Goal: Obtain resource: Download file/media

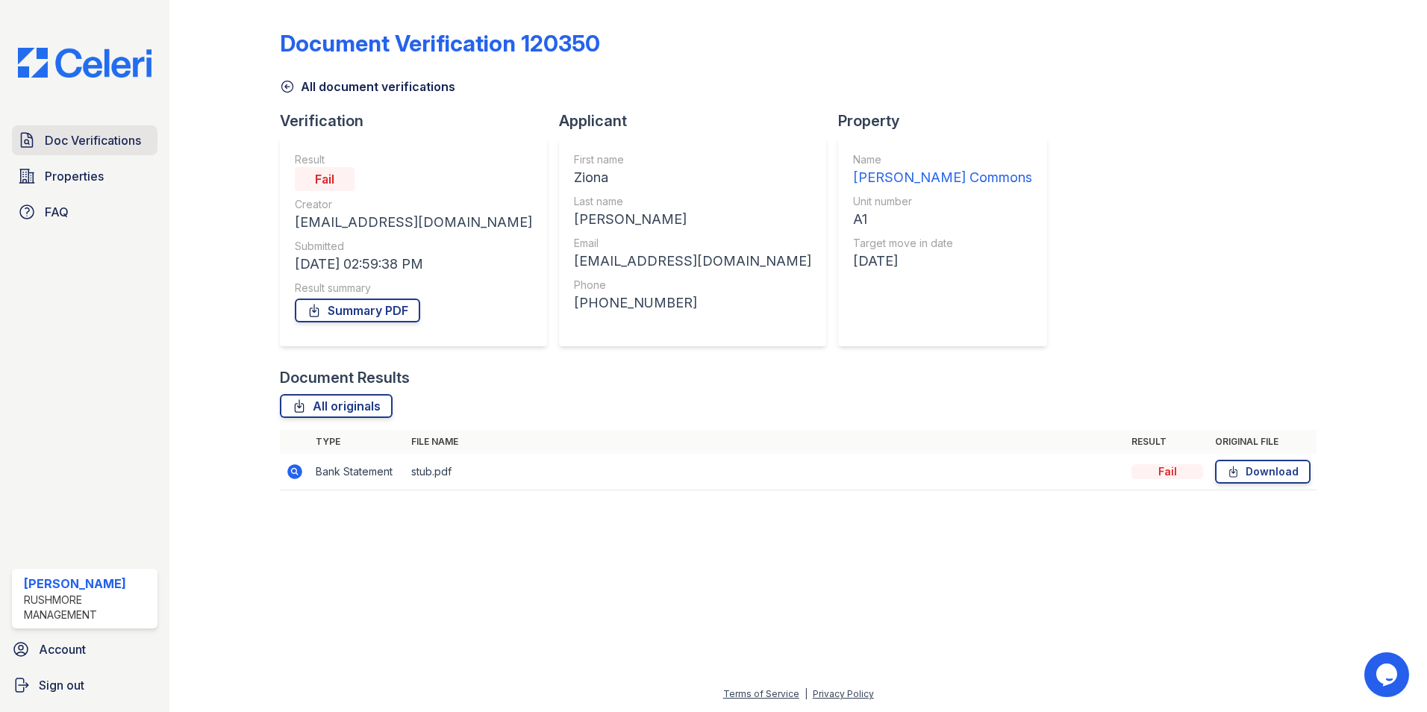
click at [128, 148] on span "Doc Verifications" at bounding box center [93, 140] width 96 height 18
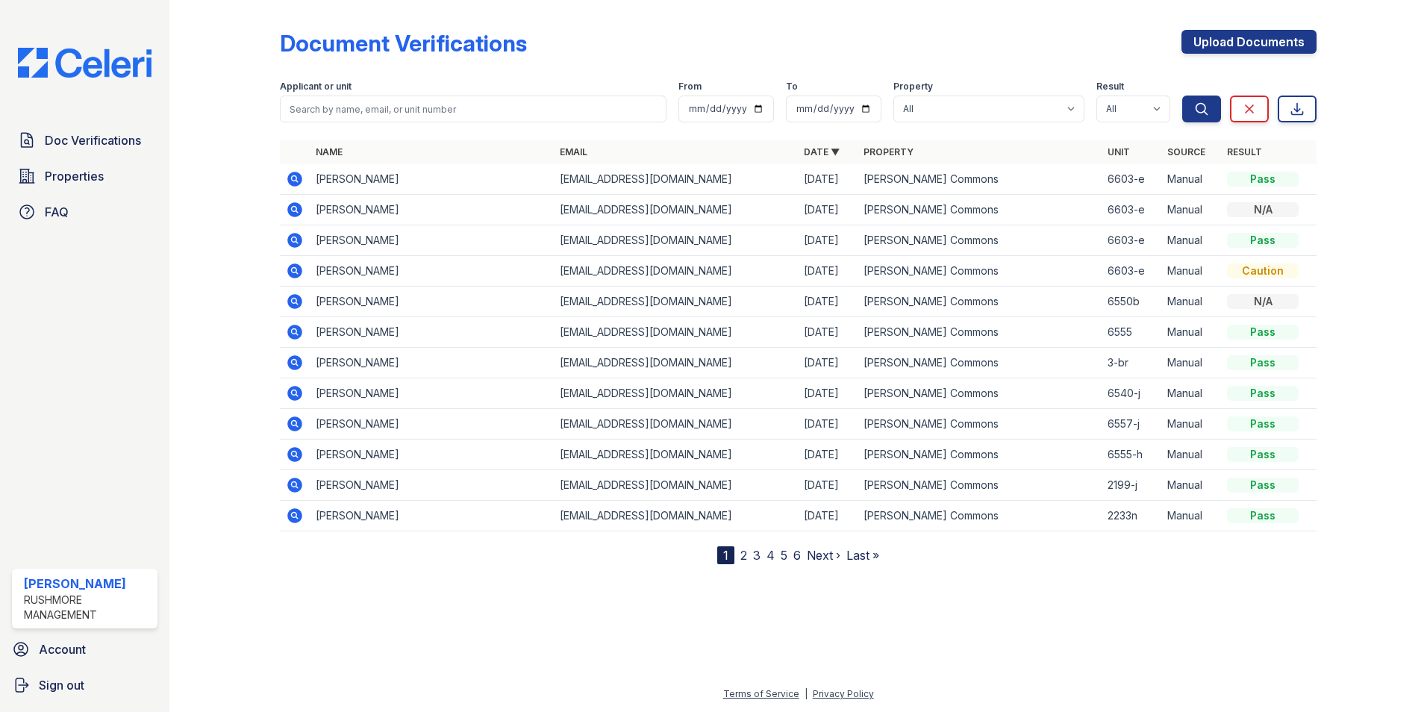
click at [287, 176] on icon at bounding box center [295, 179] width 18 height 18
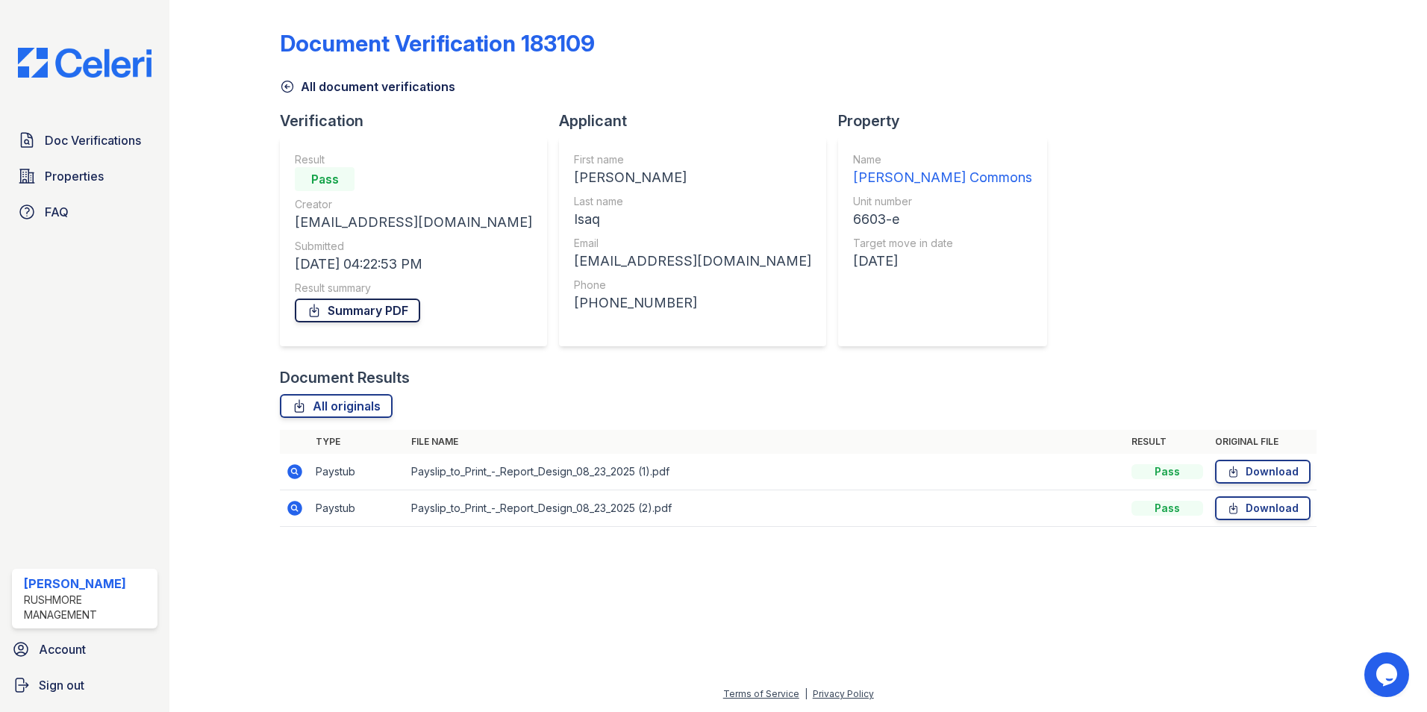
click at [337, 313] on link "Summary PDF" at bounding box center [357, 310] width 125 height 24
